Goal: Transaction & Acquisition: Download file/media

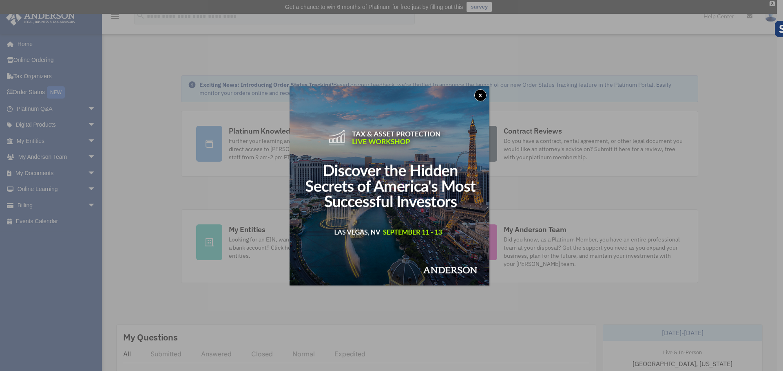
click at [480, 96] on button "x" at bounding box center [480, 95] width 12 height 12
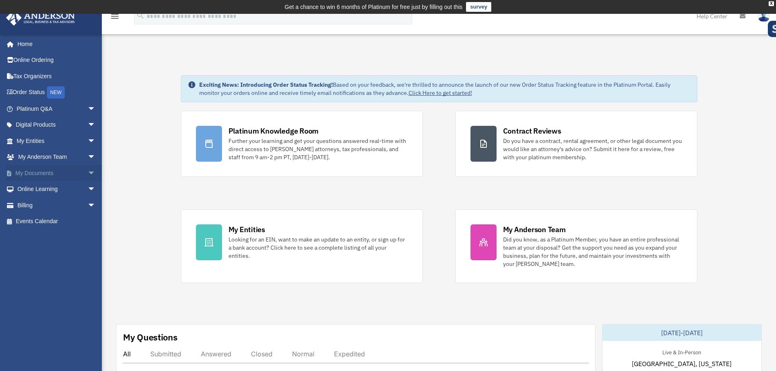
click at [30, 175] on link "My Documents arrow_drop_down" at bounding box center [57, 173] width 102 height 16
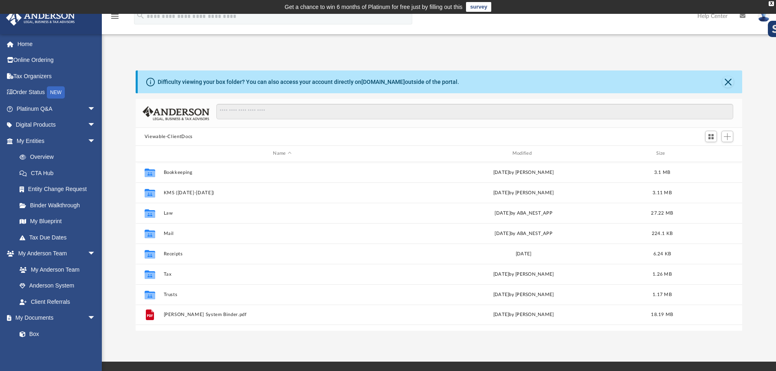
scroll to position [179, 601]
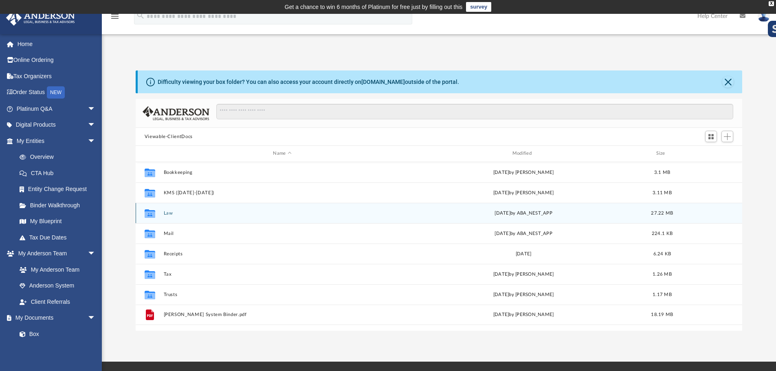
click at [169, 214] on button "Law" at bounding box center [282, 213] width 238 height 5
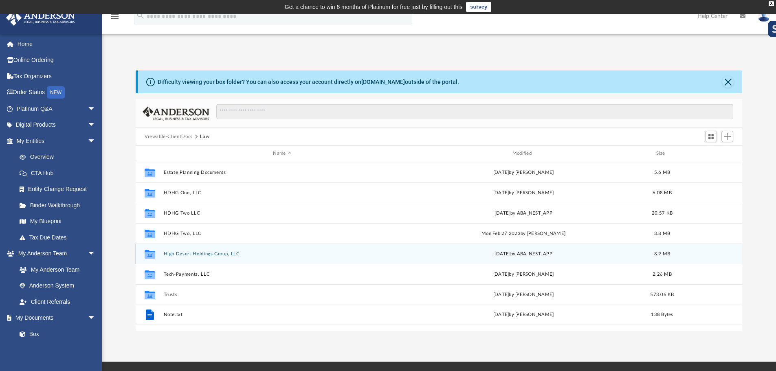
click at [232, 255] on button "High Desert Holdings Group, LLC" at bounding box center [282, 253] width 238 height 5
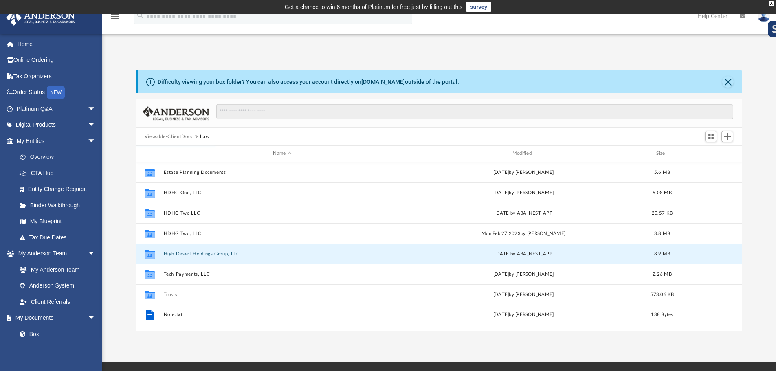
click at [196, 254] on button "High Desert Holdings Group, LLC" at bounding box center [282, 253] width 238 height 5
click at [149, 255] on icon "grid" at bounding box center [150, 254] width 11 height 9
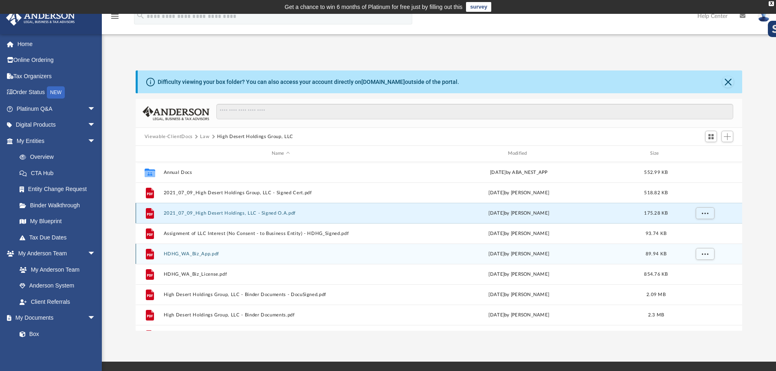
click at [267, 211] on button "2021_07_09_High Desert Holdings, LLC - Signed O.A.pdf" at bounding box center [280, 213] width 235 height 5
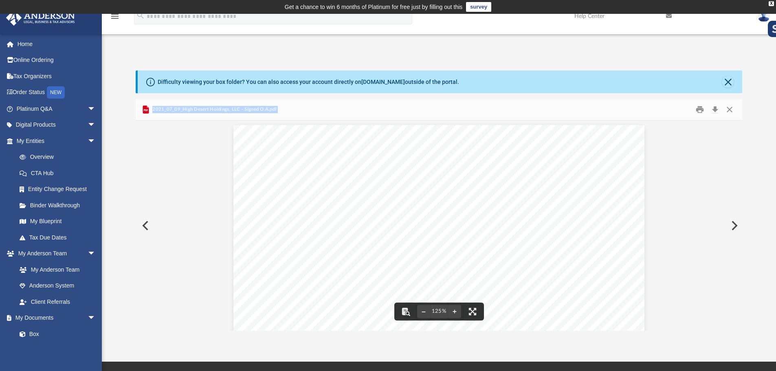
scroll to position [0, 0]
click at [731, 111] on button "Close" at bounding box center [730, 110] width 15 height 13
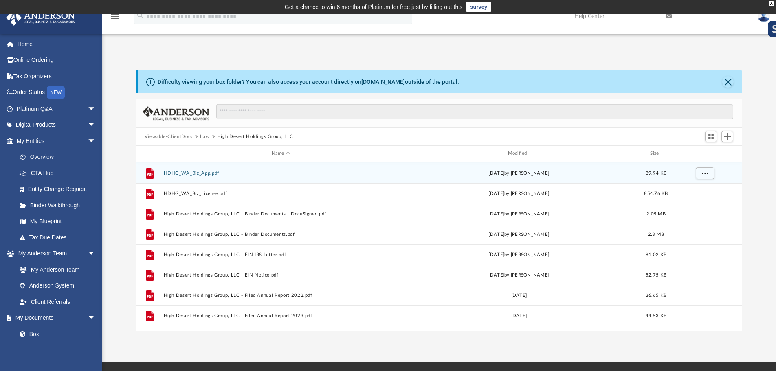
scroll to position [82, 0]
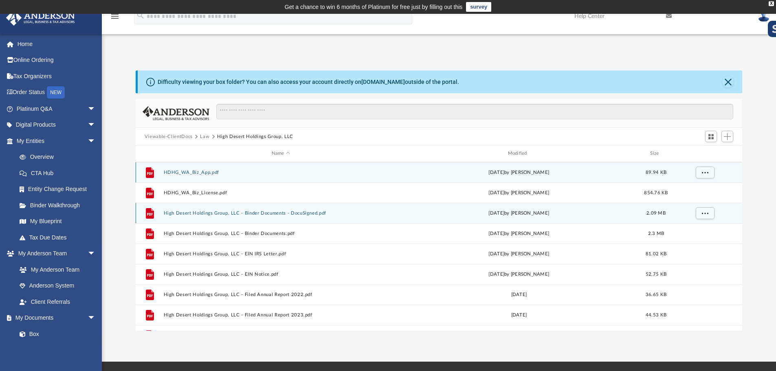
click at [249, 215] on button "High Desert Holdings Group, LLC - Binder Documents - DocuSigned.pdf" at bounding box center [280, 213] width 235 height 5
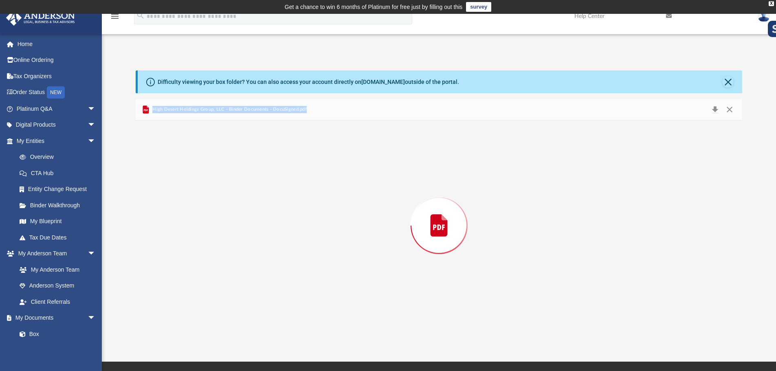
click at [249, 215] on div "Preview" at bounding box center [439, 226] width 607 height 210
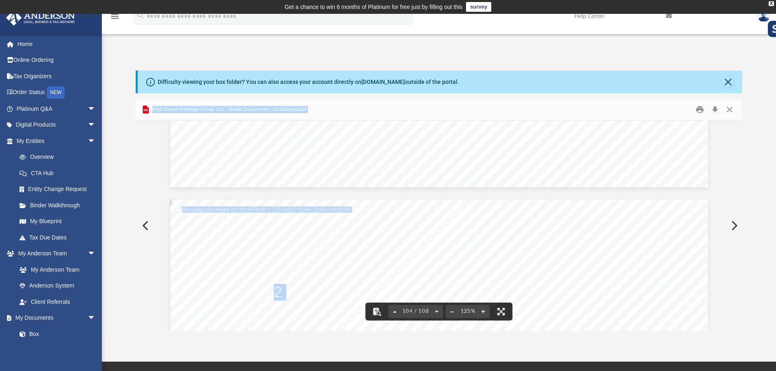
scroll to position [56342, 0]
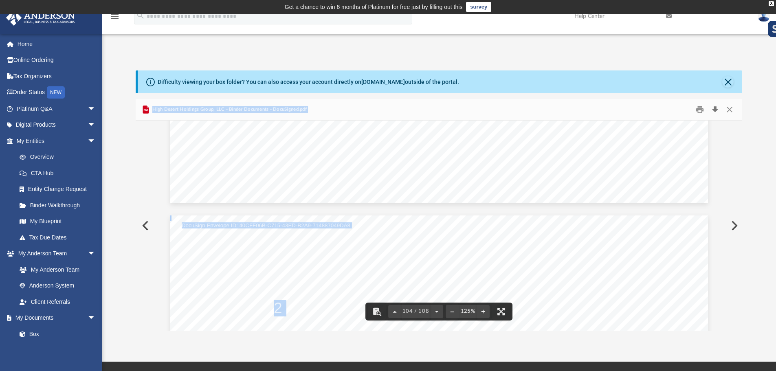
click at [715, 112] on button "Download" at bounding box center [715, 110] width 15 height 13
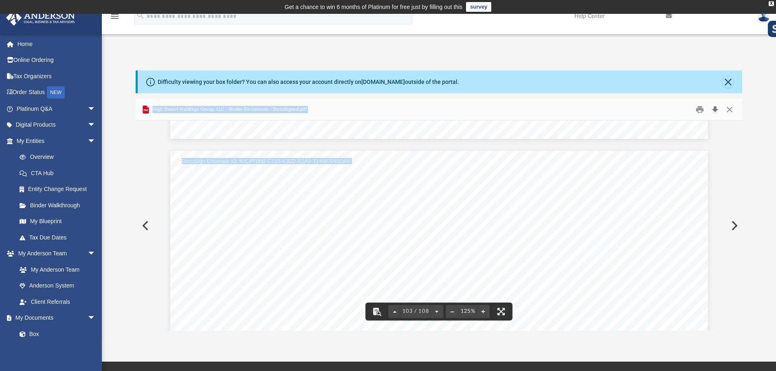
scroll to position [55975, 0]
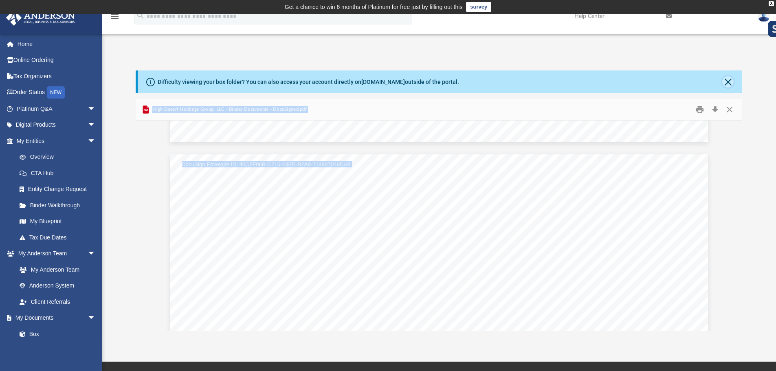
click at [727, 79] on button "Close" at bounding box center [728, 81] width 11 height 11
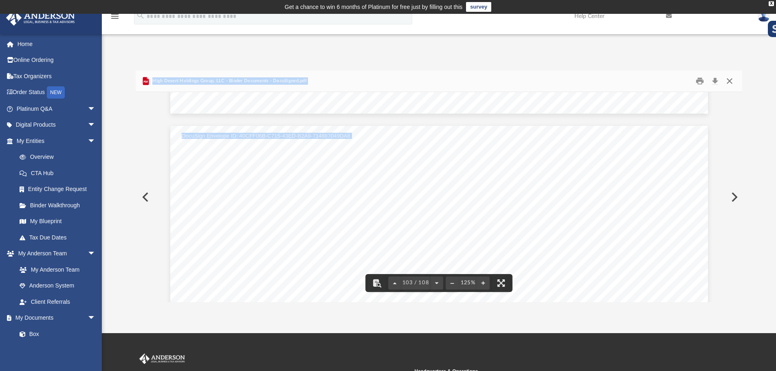
click at [730, 82] on button "Close" at bounding box center [730, 81] width 15 height 13
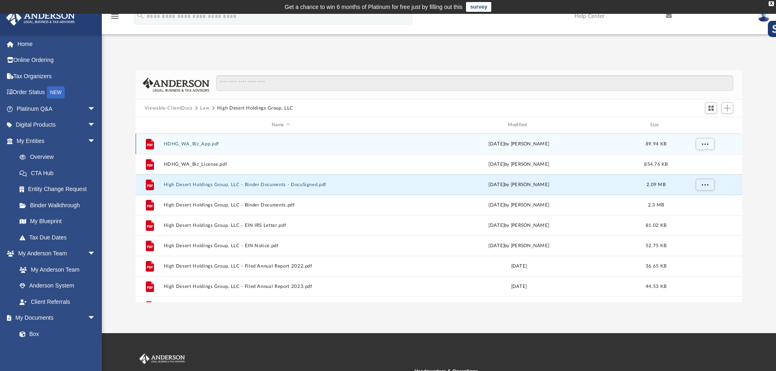
scroll to position [0, 0]
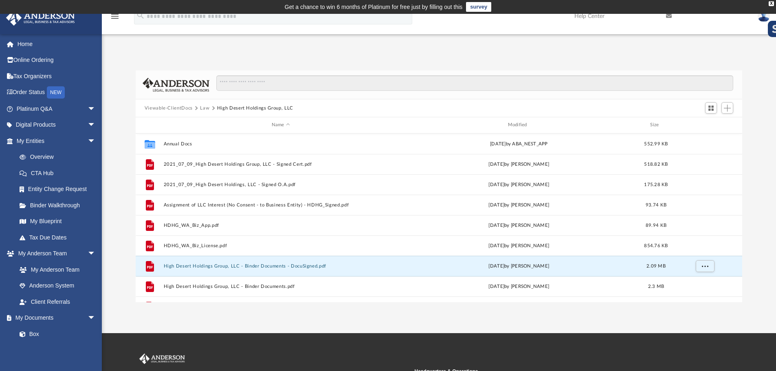
click at [205, 108] on button "Law" at bounding box center [204, 108] width 9 height 7
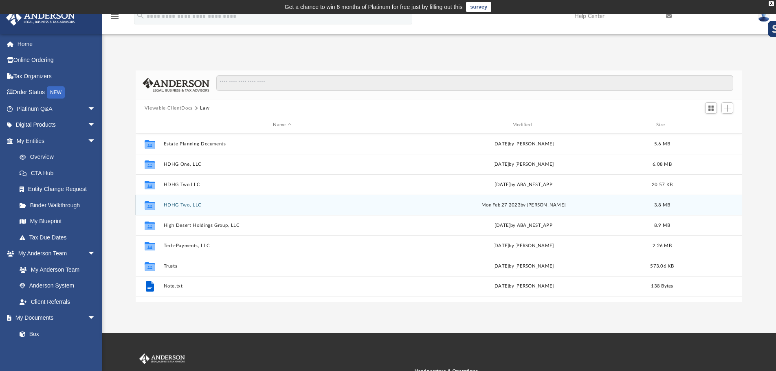
click at [180, 205] on button "HDHG Two, LLC" at bounding box center [282, 205] width 238 height 5
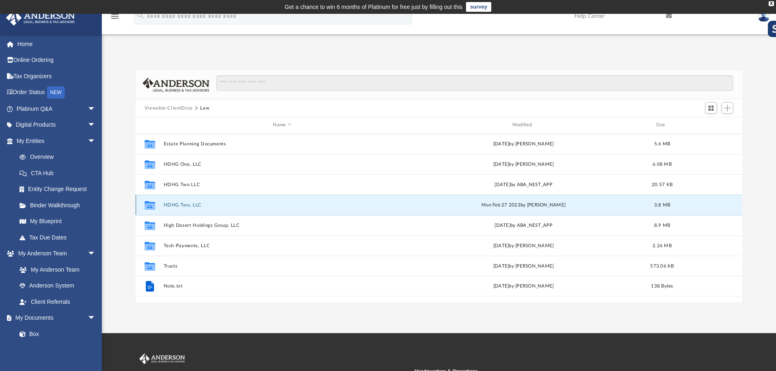
click at [180, 205] on button "HDHG Two, LLC" at bounding box center [282, 205] width 238 height 5
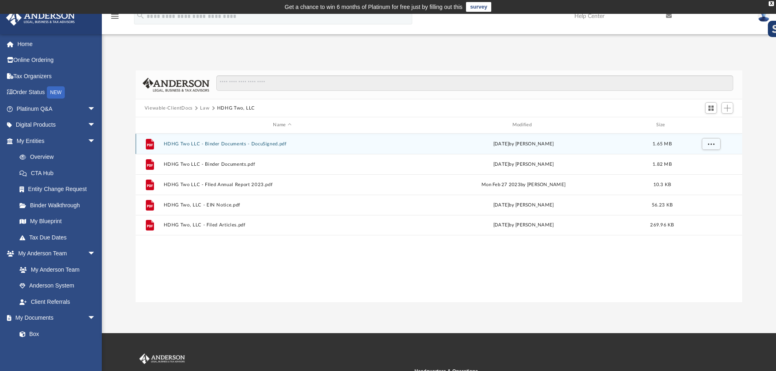
click at [243, 143] on button "HDHG Two LLC - Binder Documents - DocuSigned.pdf" at bounding box center [282, 143] width 238 height 5
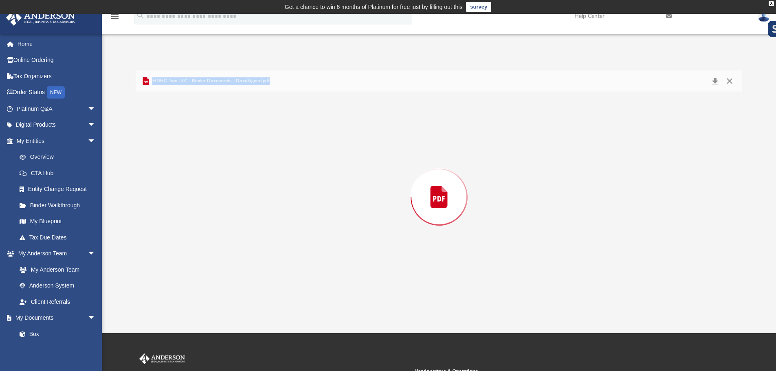
click at [243, 143] on div "Preview" at bounding box center [439, 197] width 607 height 210
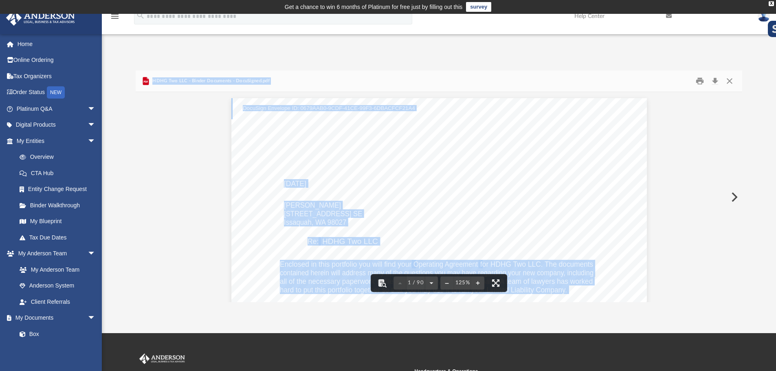
scroll to position [326, 0]
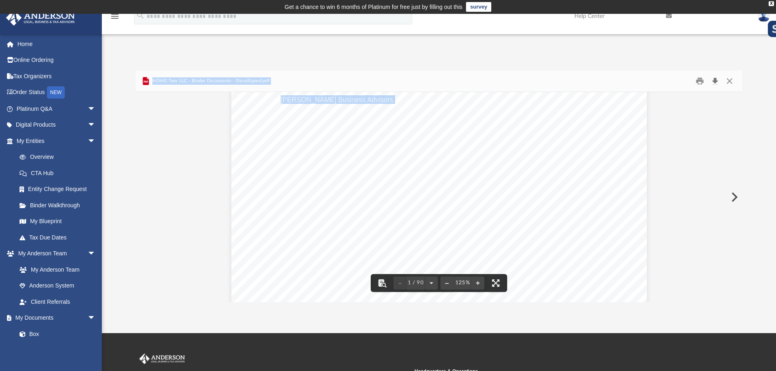
click at [719, 81] on button "Download" at bounding box center [715, 81] width 15 height 13
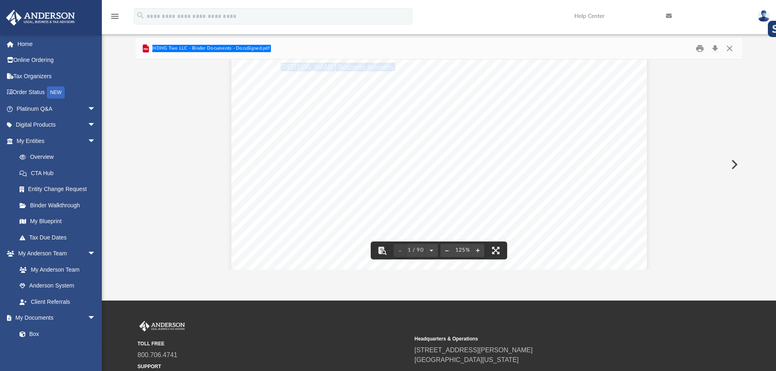
scroll to position [41, 0]
